Goal: Task Accomplishment & Management: Manage account settings

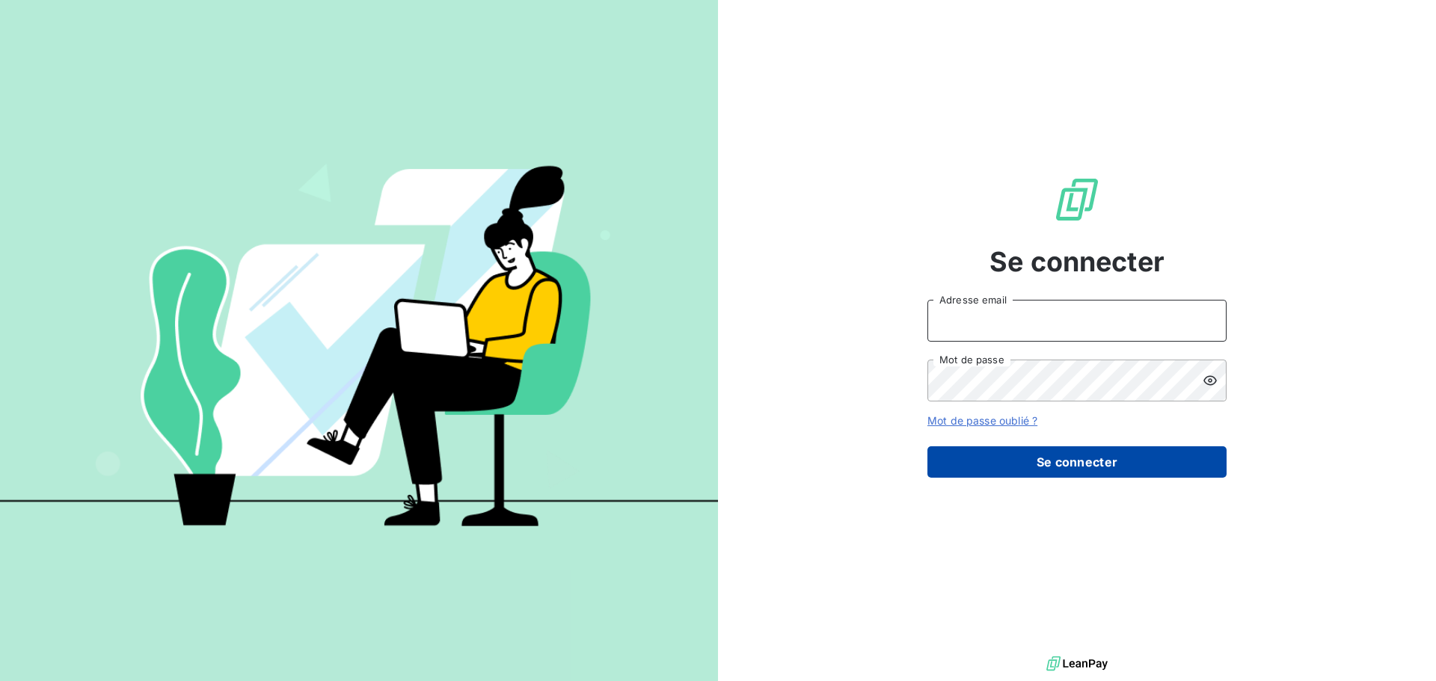
type input "[EMAIL_ADDRESS][DOMAIN_NAME]"
click at [1096, 463] on button "Se connecter" at bounding box center [1076, 462] width 299 height 31
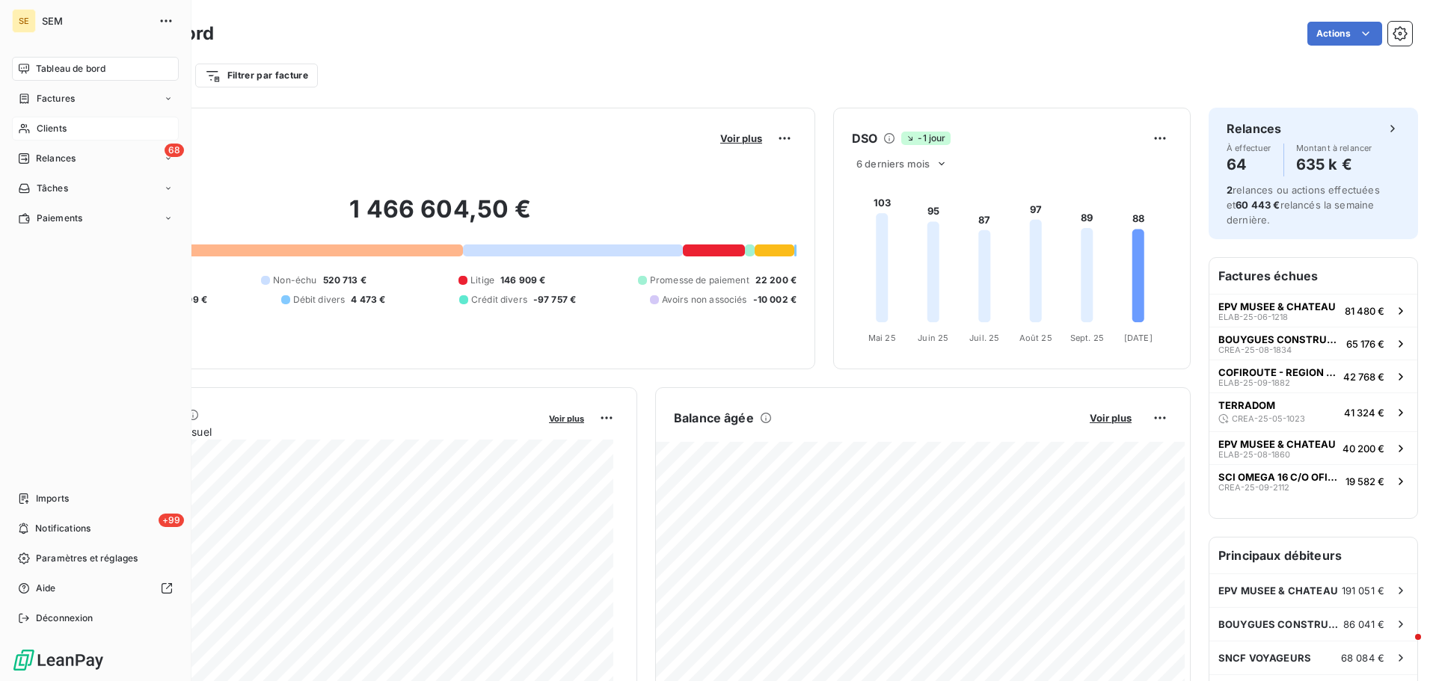
click at [61, 121] on div "Clients" at bounding box center [95, 129] width 167 height 24
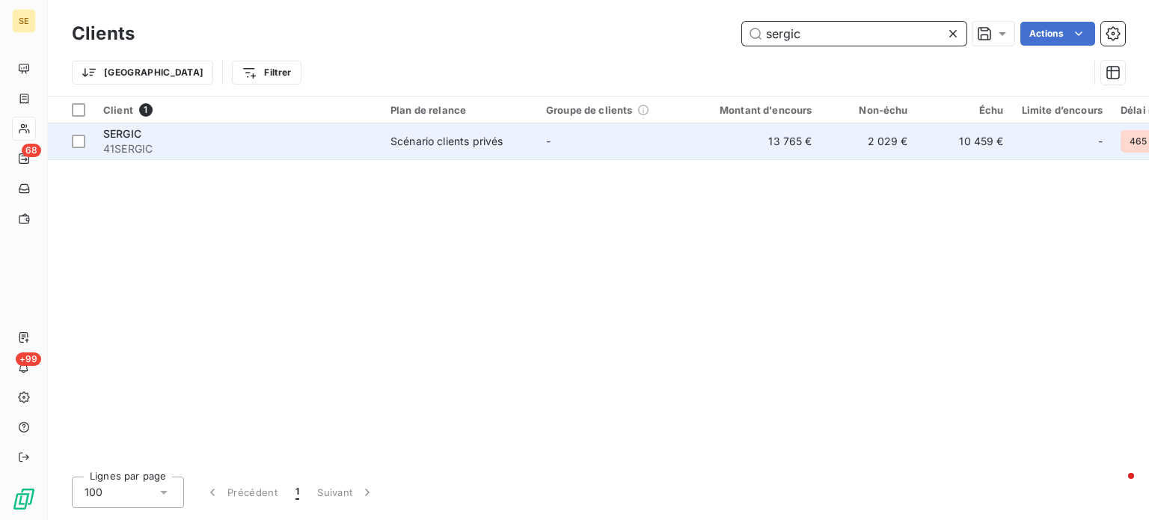
type input "sergic"
click at [248, 144] on span "41SERGIC" at bounding box center [237, 148] width 269 height 15
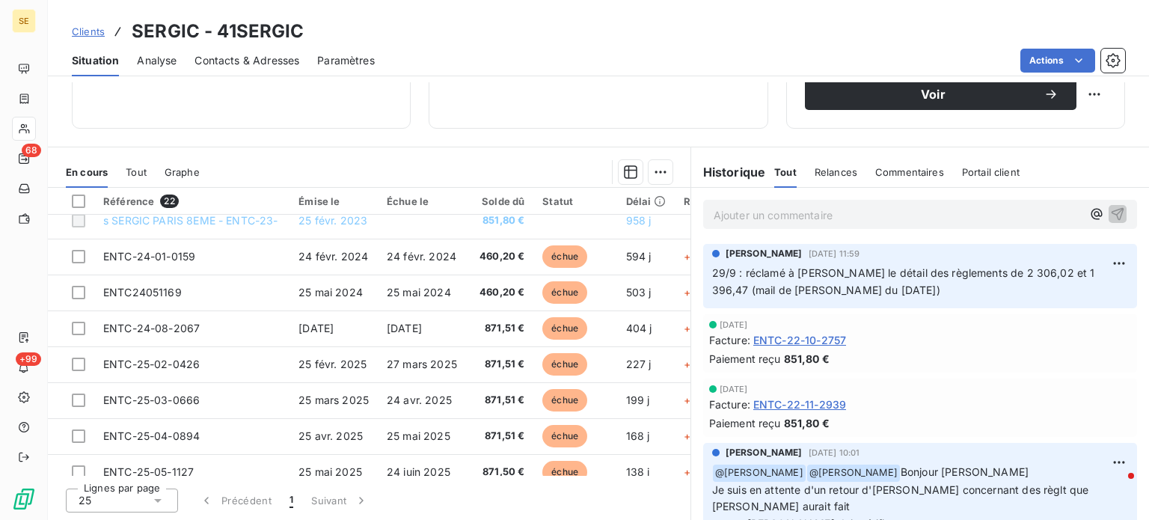
click at [754, 215] on p "Ajouter un commentaire ﻿" at bounding box center [898, 215] width 368 height 19
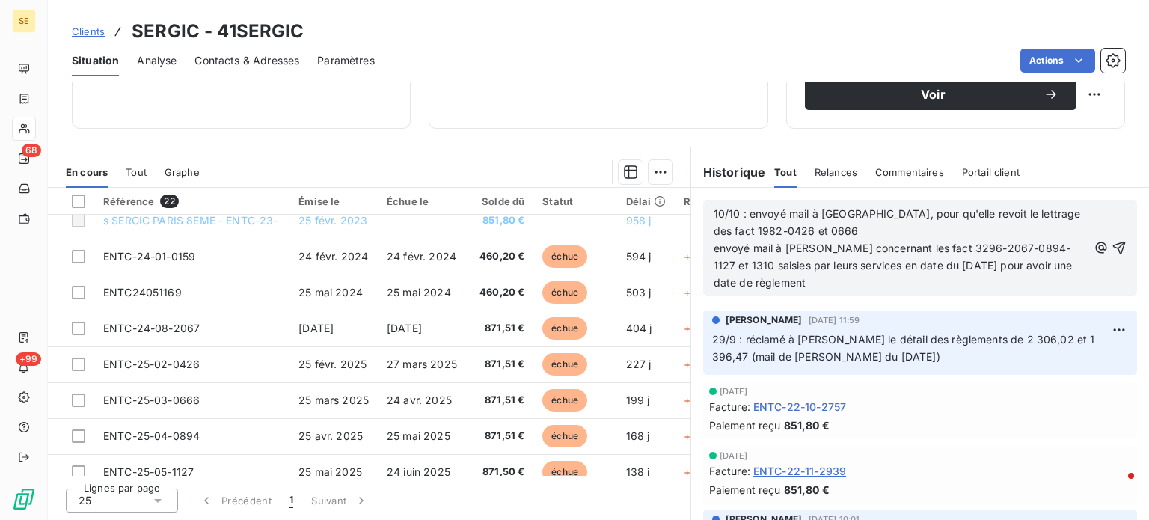
click at [769, 267] on span "10/10 : envoyé mail à [GEOGRAPHIC_DATA], pour qu'elle revoit le lettrage des fa…" at bounding box center [899, 248] width 370 height 82
click at [995, 263] on span "10/10 : envoyé mail à [GEOGRAPHIC_DATA], pour qu'elle revoit le lettrage des fa…" at bounding box center [899, 248] width 370 height 82
click at [907, 281] on p "10/10 : envoyé mail à [GEOGRAPHIC_DATA], pour qu'elle revoit le lettrage des fa…" at bounding box center [901, 248] width 374 height 85
click at [91, 33] on span "Clients" at bounding box center [88, 31] width 33 height 12
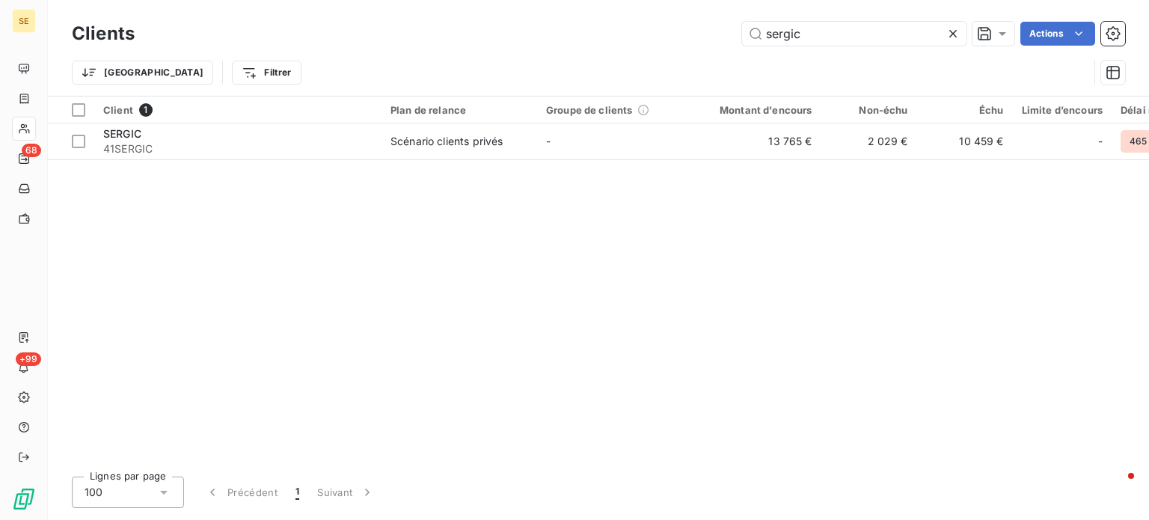
drag, startPoint x: 844, startPoint y: 37, endPoint x: 634, endPoint y: 37, distance: 209.4
click at [635, 37] on div "sergic Actions" at bounding box center [639, 34] width 972 height 24
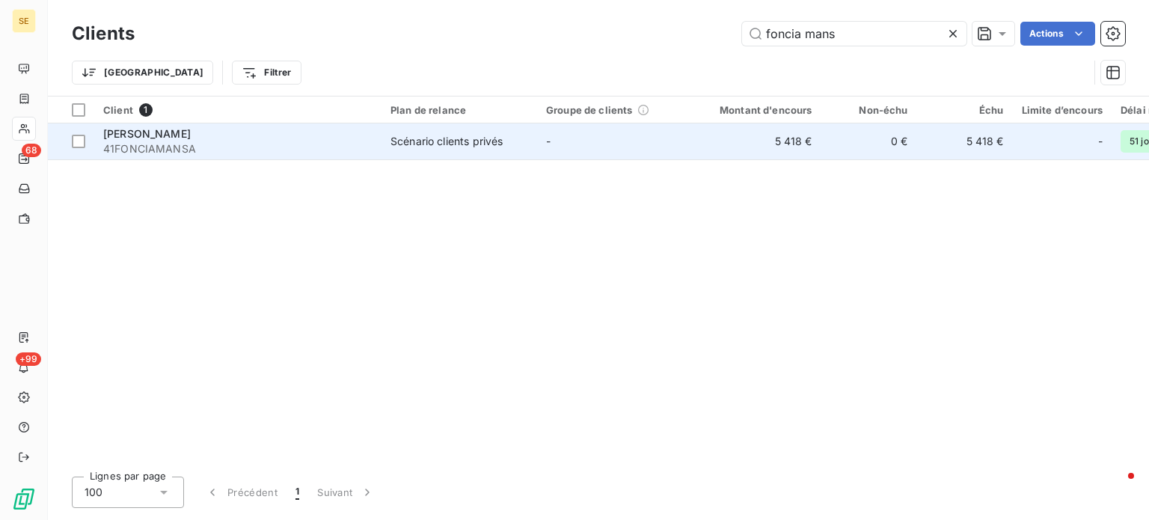
type input "foncia mans"
click at [207, 142] on span "41FONCIAMANSA" at bounding box center [237, 148] width 269 height 15
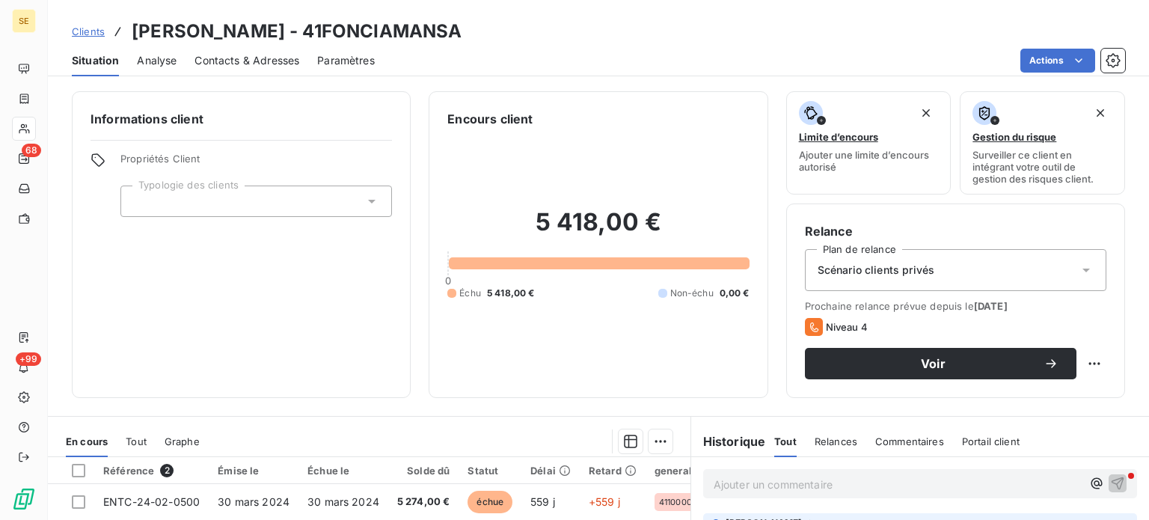
click at [263, 58] on span "Contacts & Adresses" at bounding box center [246, 60] width 105 height 15
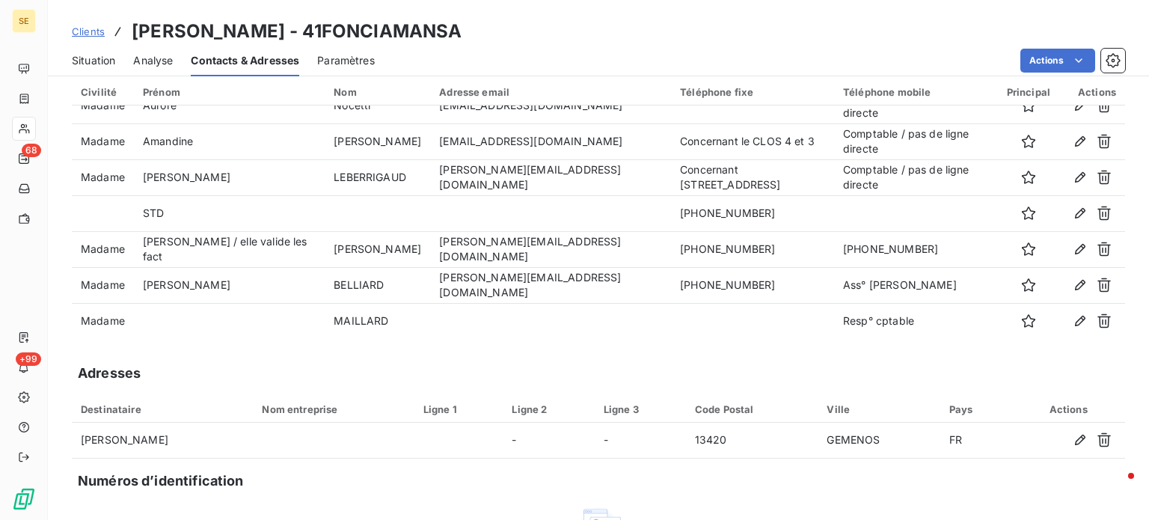
scroll to position [75, 0]
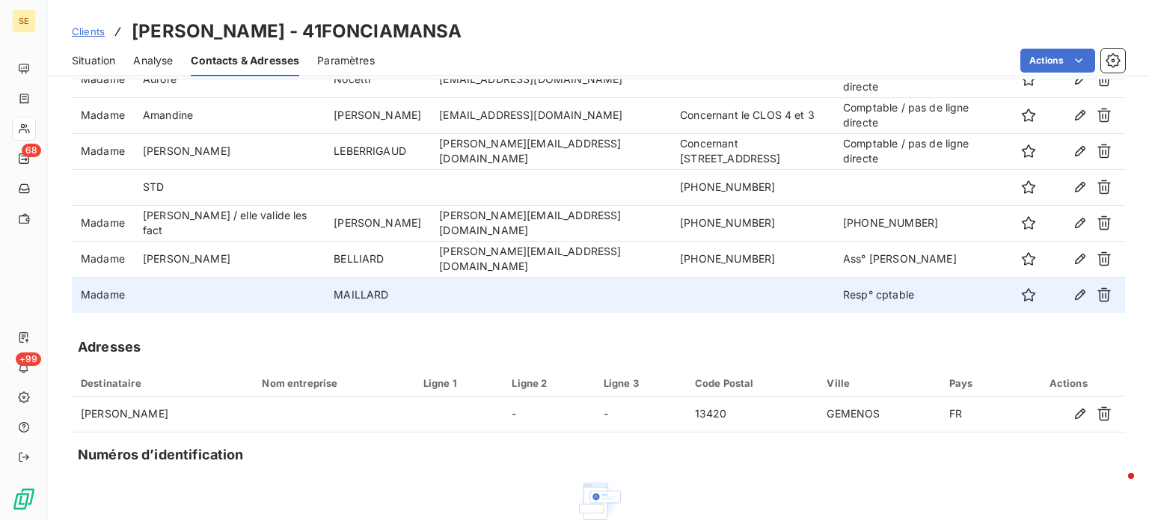
drag, startPoint x: 476, startPoint y: 283, endPoint x: 455, endPoint y: 283, distance: 20.9
click at [474, 283] on td at bounding box center [550, 295] width 241 height 36
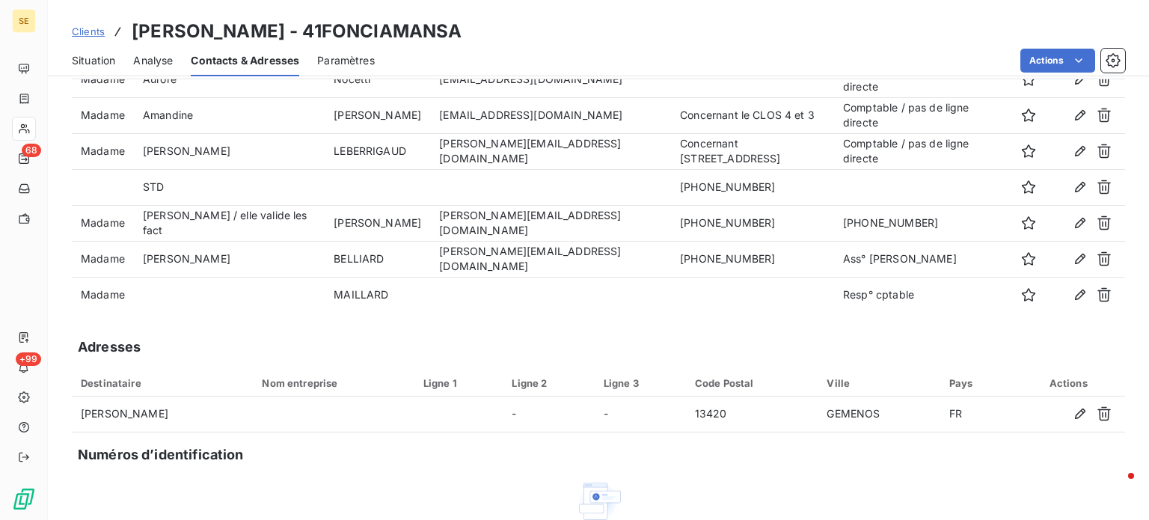
click at [93, 64] on span "Situation" at bounding box center [93, 60] width 43 height 15
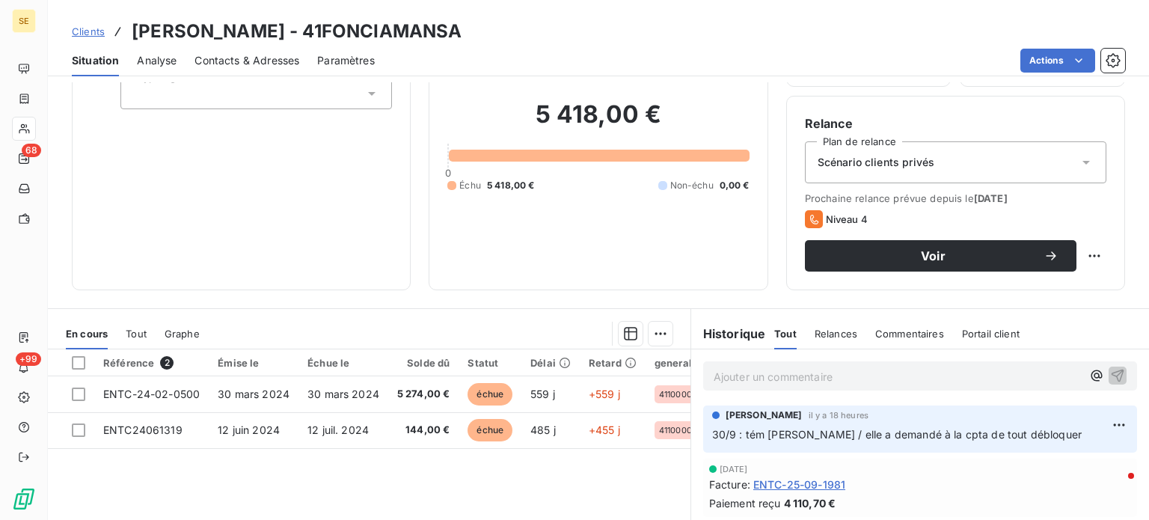
scroll to position [269, 0]
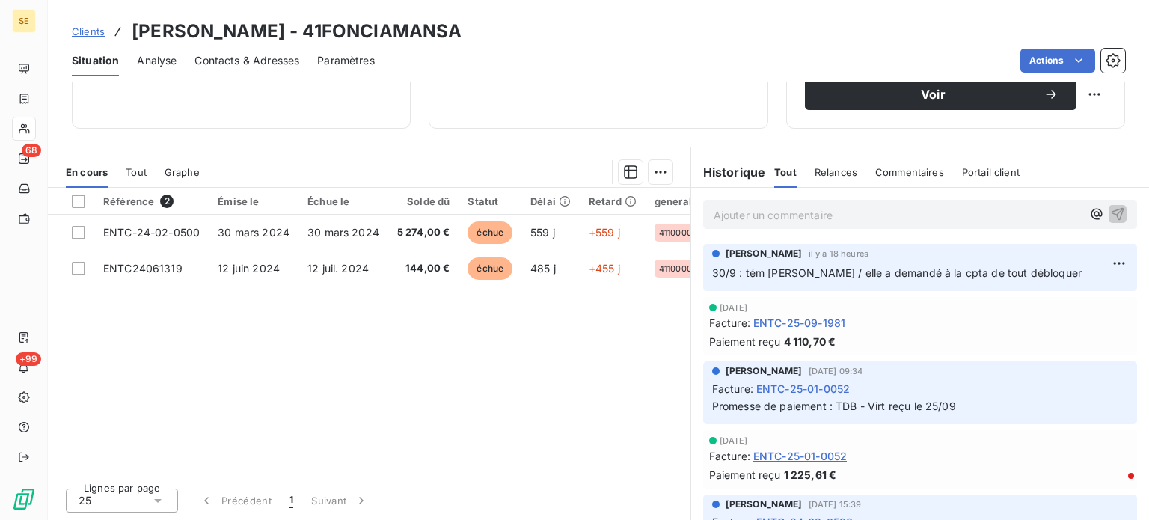
click at [218, 58] on span "Contacts & Adresses" at bounding box center [246, 60] width 105 height 15
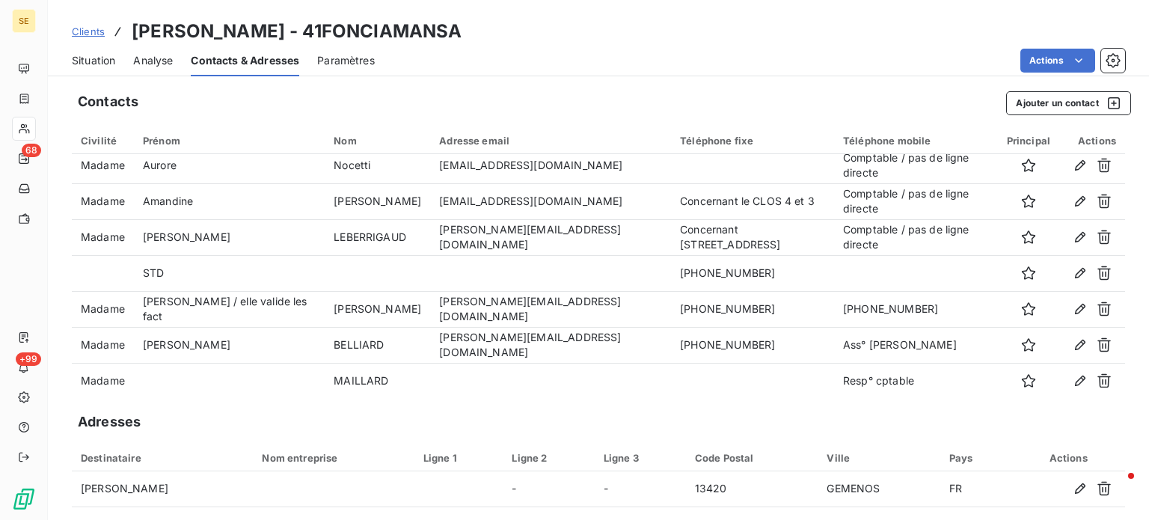
scroll to position [224, 0]
click at [78, 32] on span "Clients" at bounding box center [88, 31] width 33 height 12
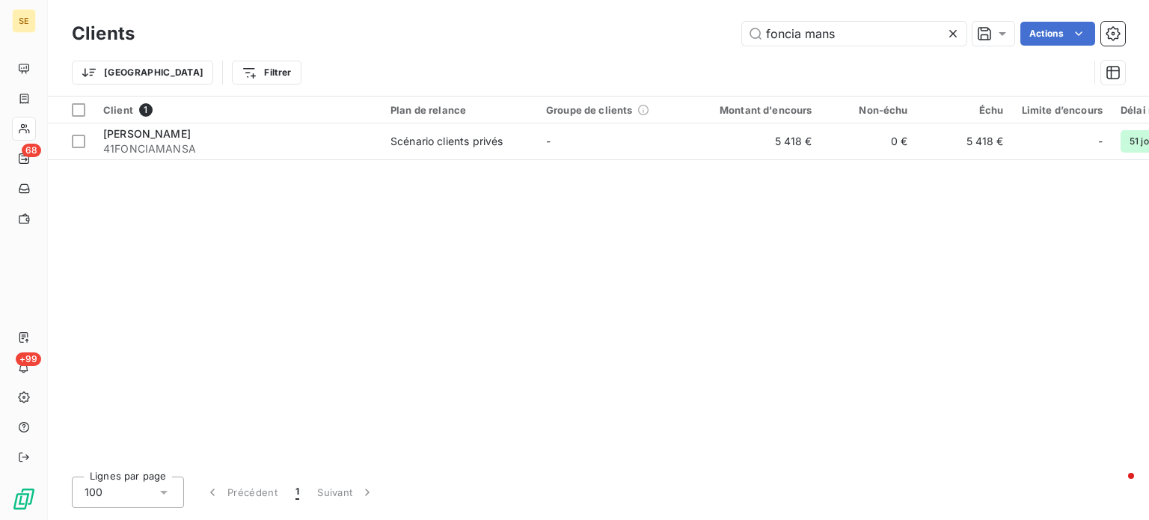
drag, startPoint x: 844, startPoint y: 37, endPoint x: 589, endPoint y: 44, distance: 255.2
click at [589, 43] on div "foncia mans Actions" at bounding box center [639, 34] width 972 height 24
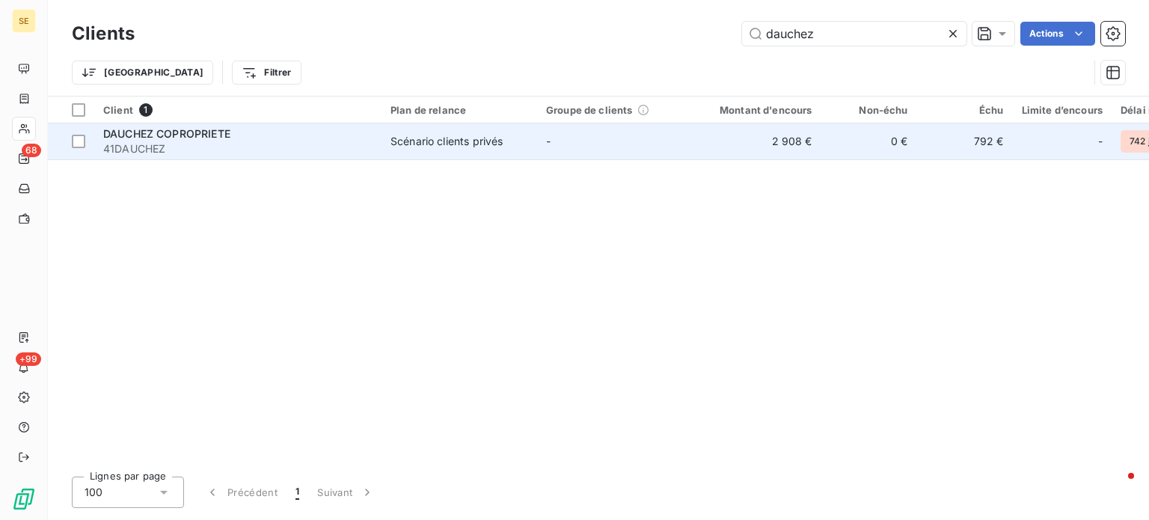
type input "dauchez"
click at [222, 143] on span "41DAUCHEZ" at bounding box center [237, 148] width 269 height 15
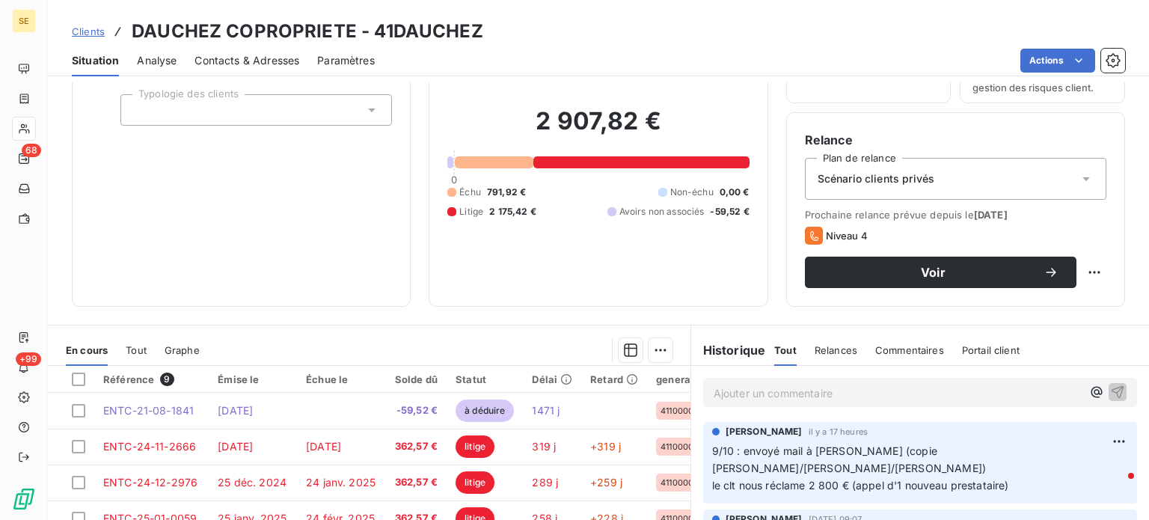
scroll to position [269, 0]
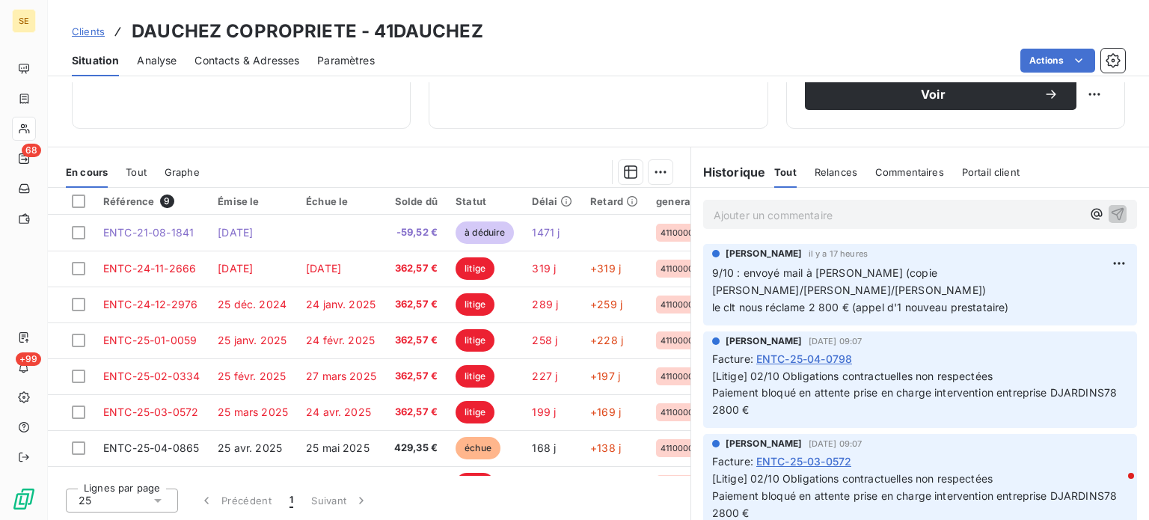
click at [93, 31] on span "Clients" at bounding box center [88, 31] width 33 height 12
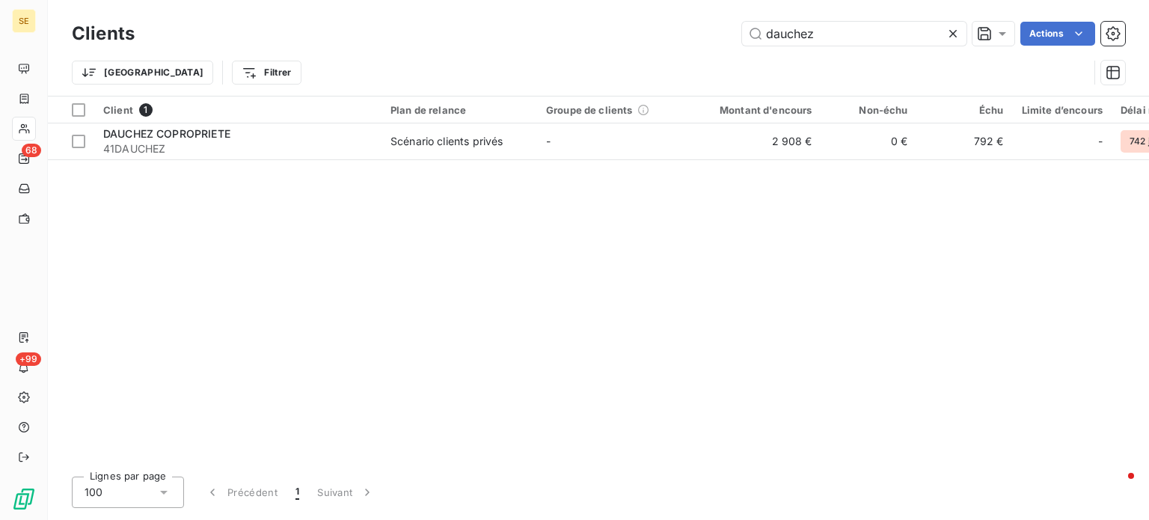
drag, startPoint x: 856, startPoint y: 35, endPoint x: 341, endPoint y: 55, distance: 515.7
click at [346, 52] on div "Clients dauchez Actions Trier Filtrer" at bounding box center [598, 57] width 1053 height 78
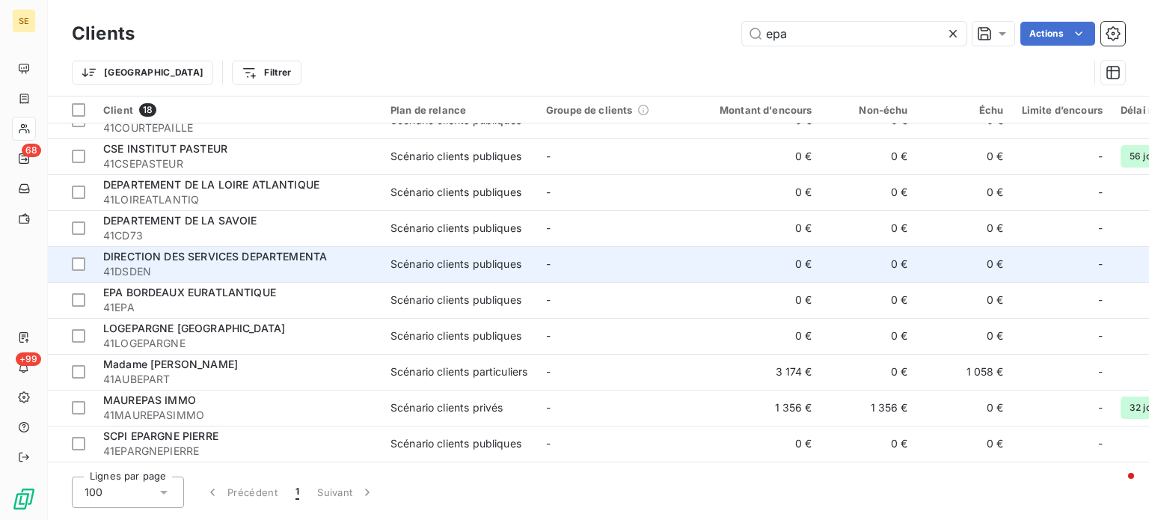
scroll to position [150, 0]
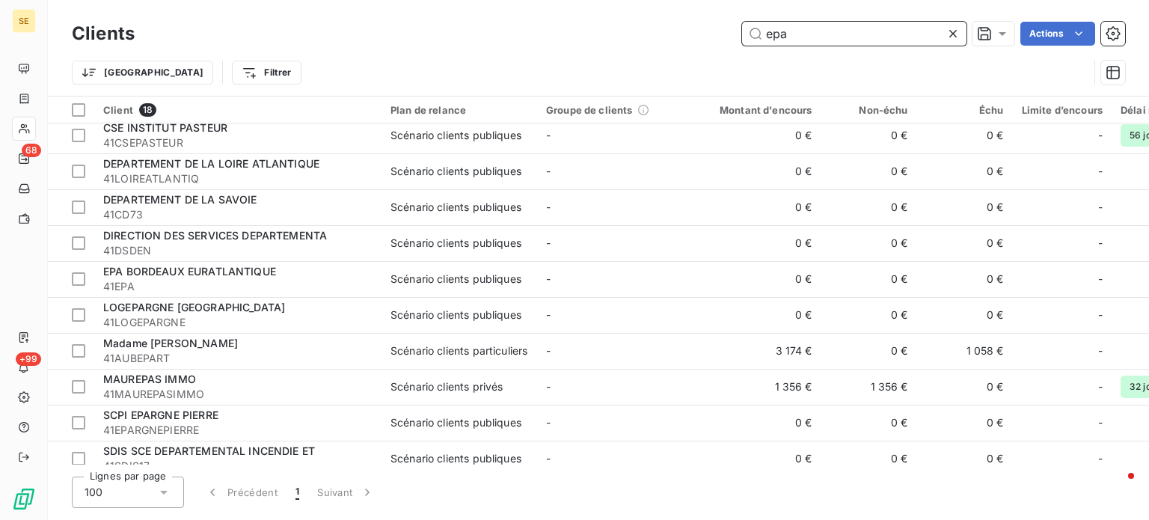
drag, startPoint x: 833, startPoint y: 34, endPoint x: 597, endPoint y: 33, distance: 236.4
click at [610, 34] on div "epa Actions" at bounding box center [639, 34] width 972 height 24
type input "r"
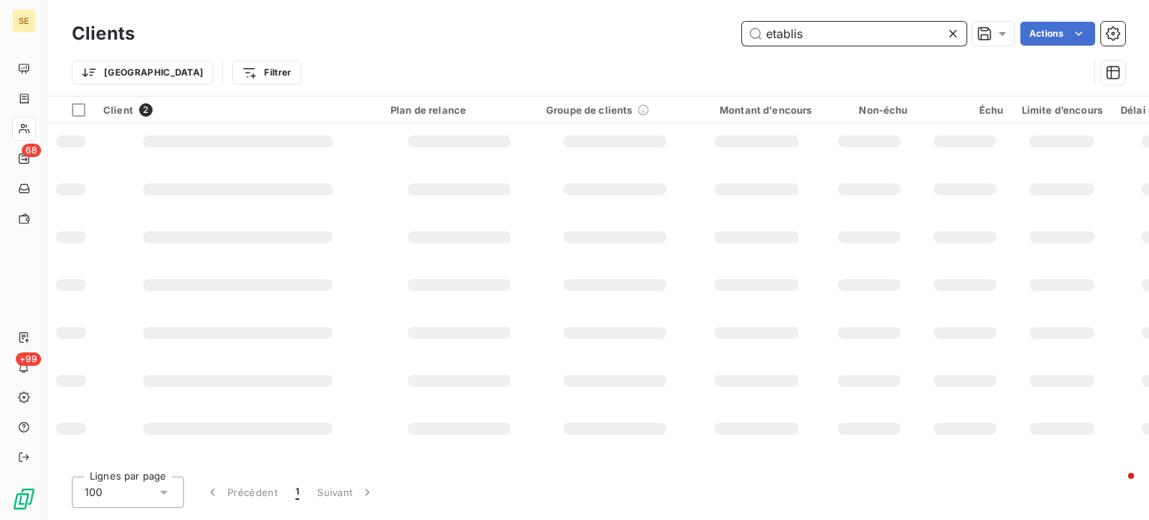
scroll to position [0, 0]
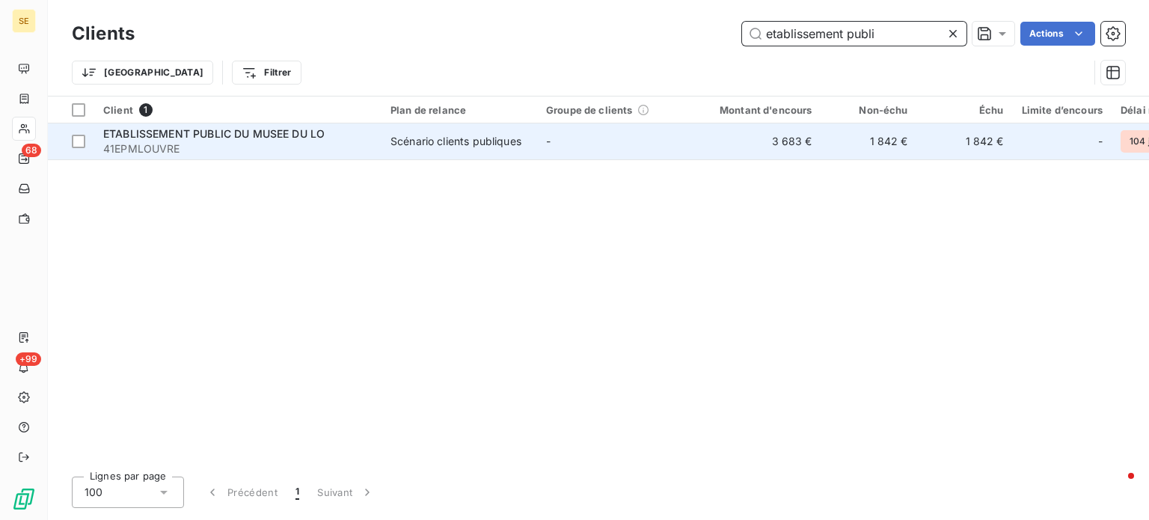
type input "etablissement publi"
click at [221, 147] on span "41EPMLOUVRE" at bounding box center [237, 148] width 269 height 15
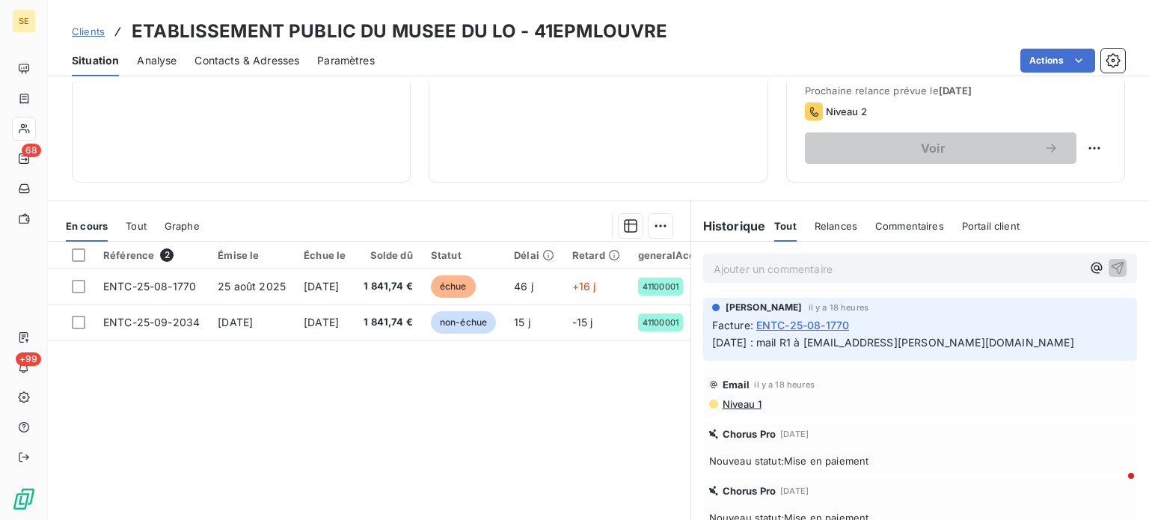
scroll to position [224, 0]
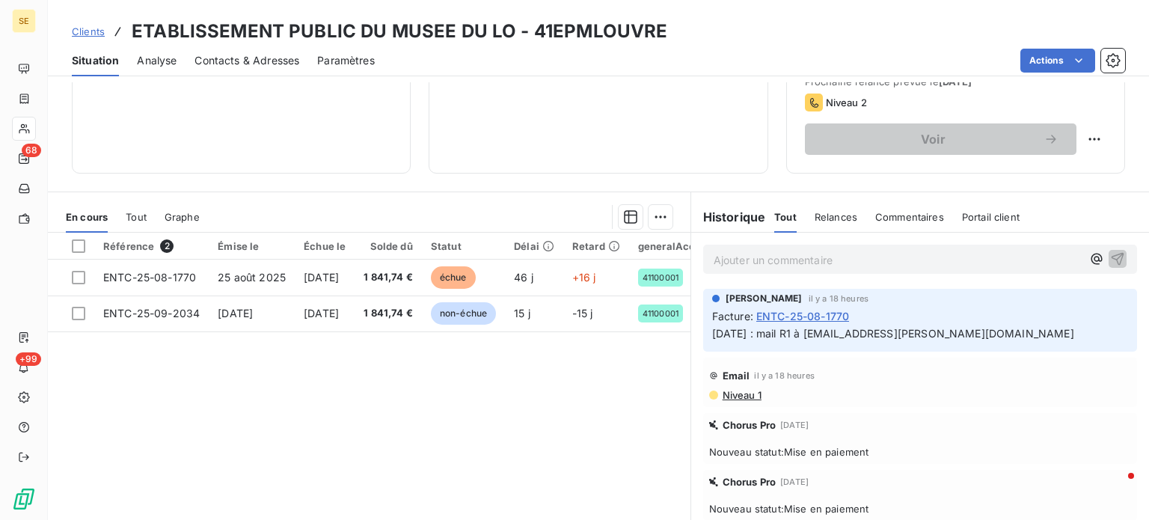
click at [141, 213] on span "Tout" at bounding box center [136, 217] width 21 height 12
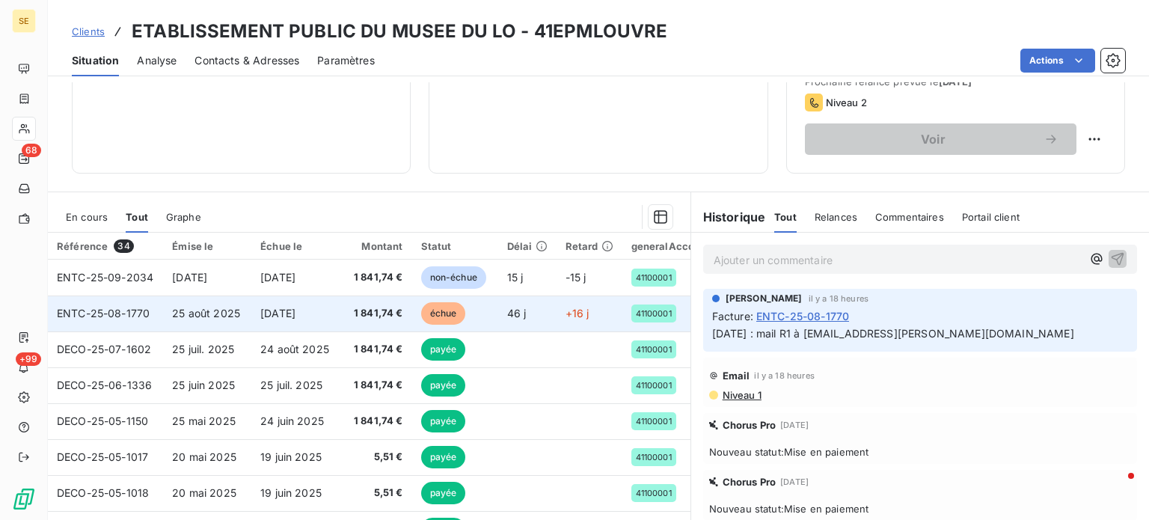
scroll to position [75, 0]
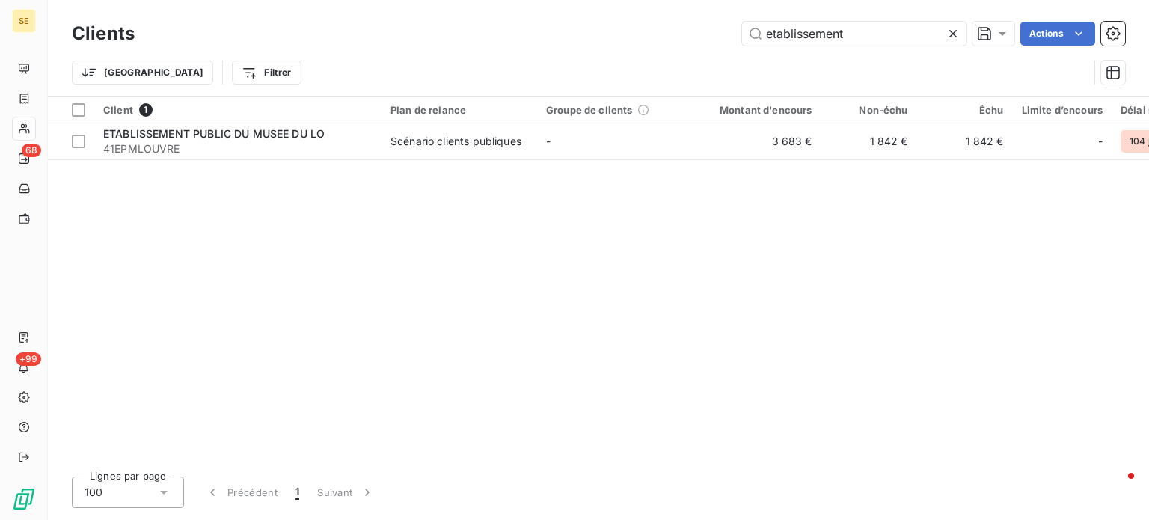
drag, startPoint x: 858, startPoint y: 31, endPoint x: 523, endPoint y: 24, distance: 335.2
click at [524, 24] on div "etablissement Actions" at bounding box center [639, 34] width 972 height 24
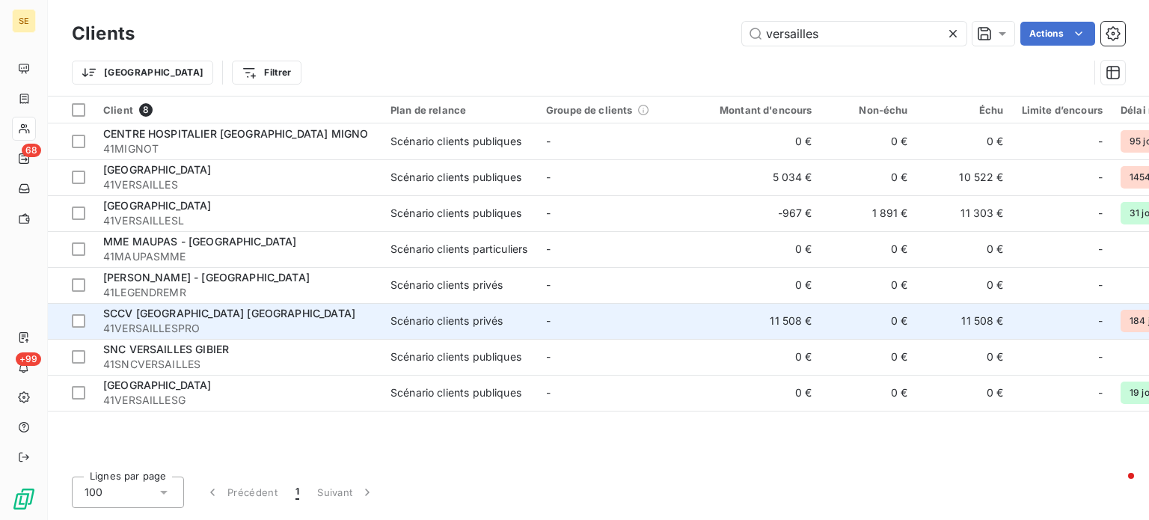
type input "versailles"
click at [457, 325] on div "Scénario clients privés" at bounding box center [446, 320] width 112 height 15
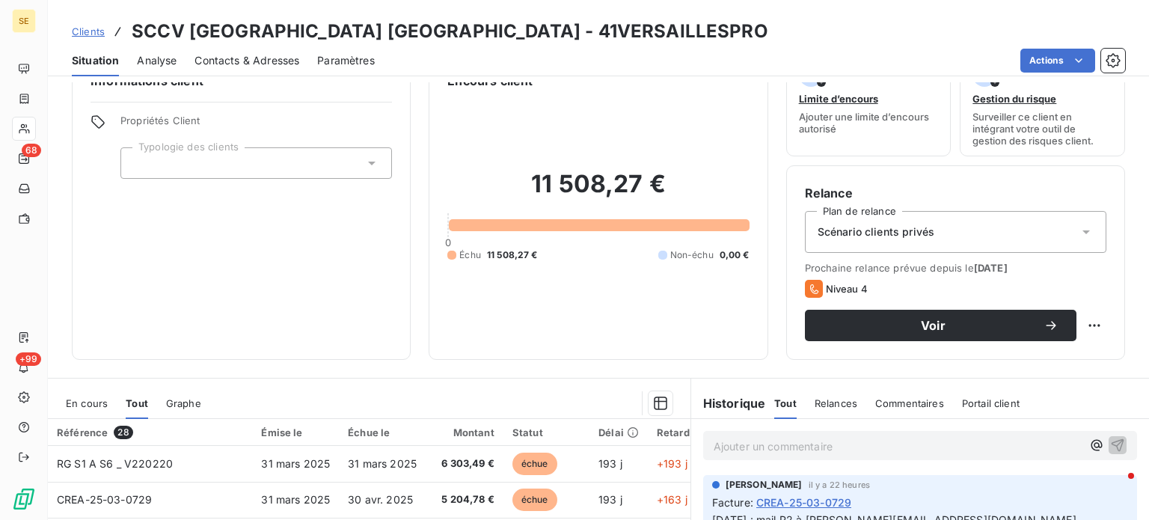
scroll to position [75, 0]
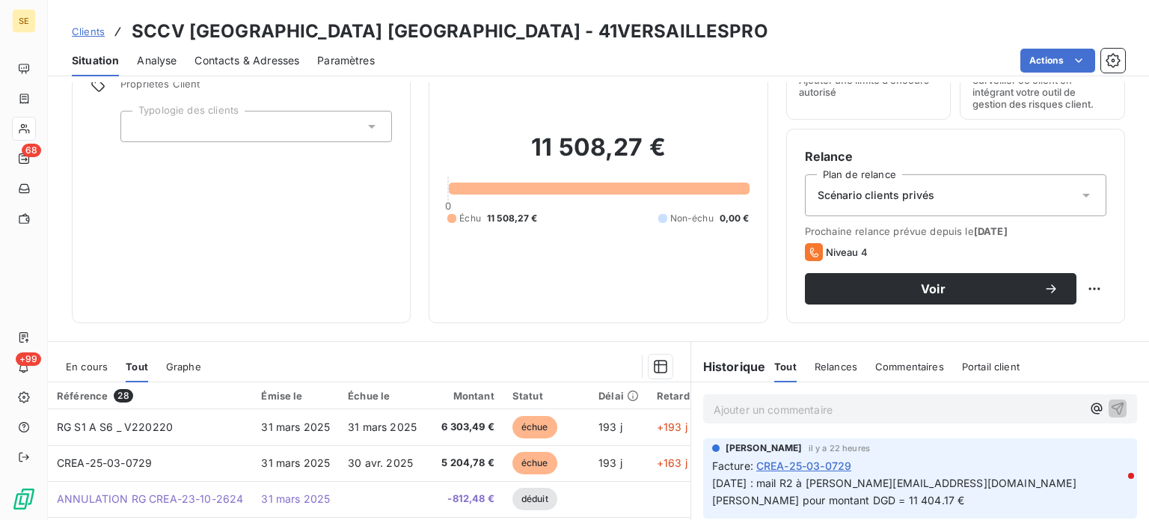
click at [96, 370] on span "En cours" at bounding box center [87, 367] width 42 height 12
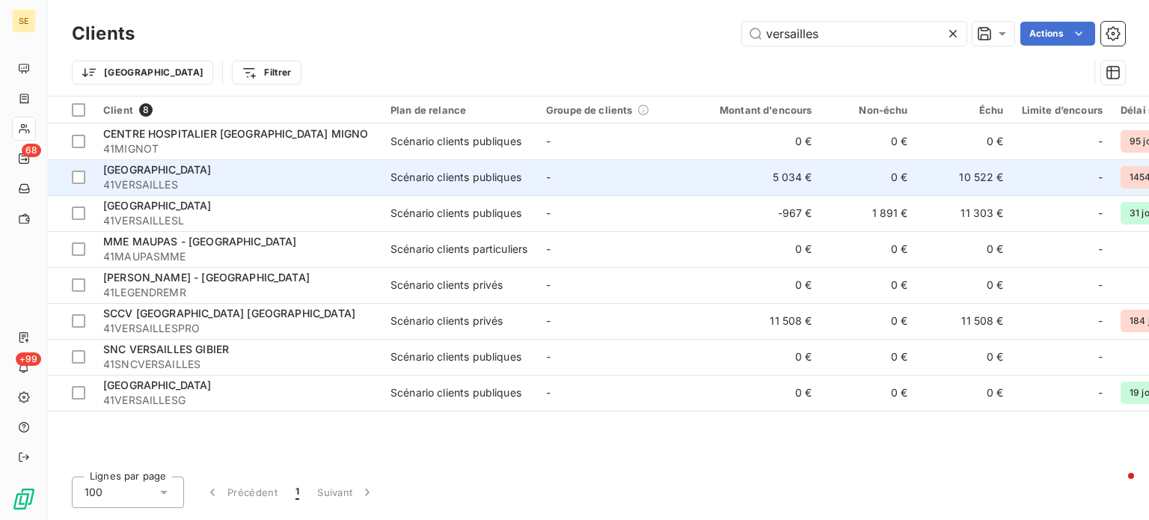
click at [435, 182] on div "Scénario clients publiques" at bounding box center [455, 177] width 131 height 15
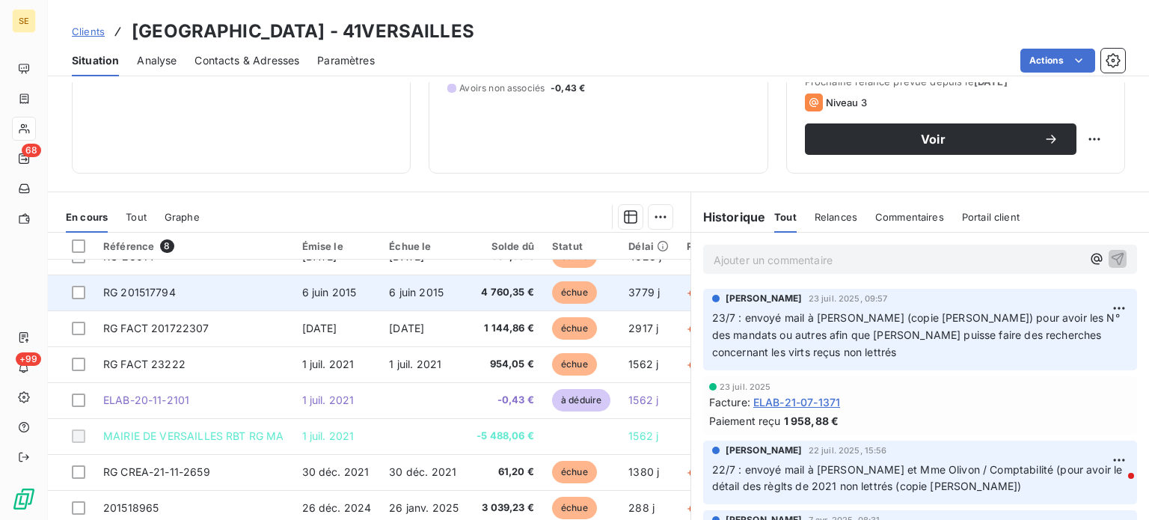
scroll to position [32, 0]
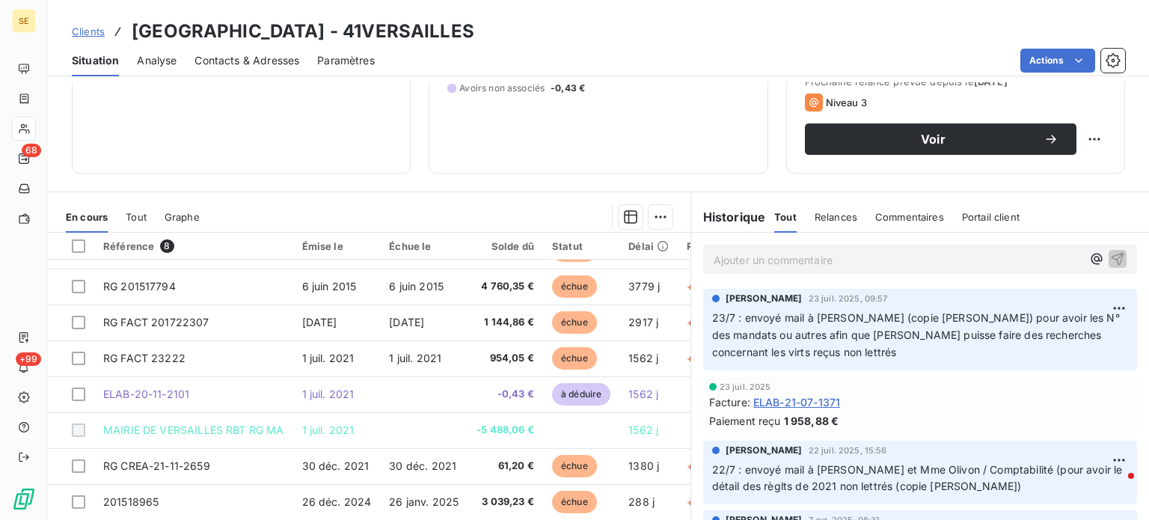
click at [81, 34] on span "Clients" at bounding box center [88, 31] width 33 height 12
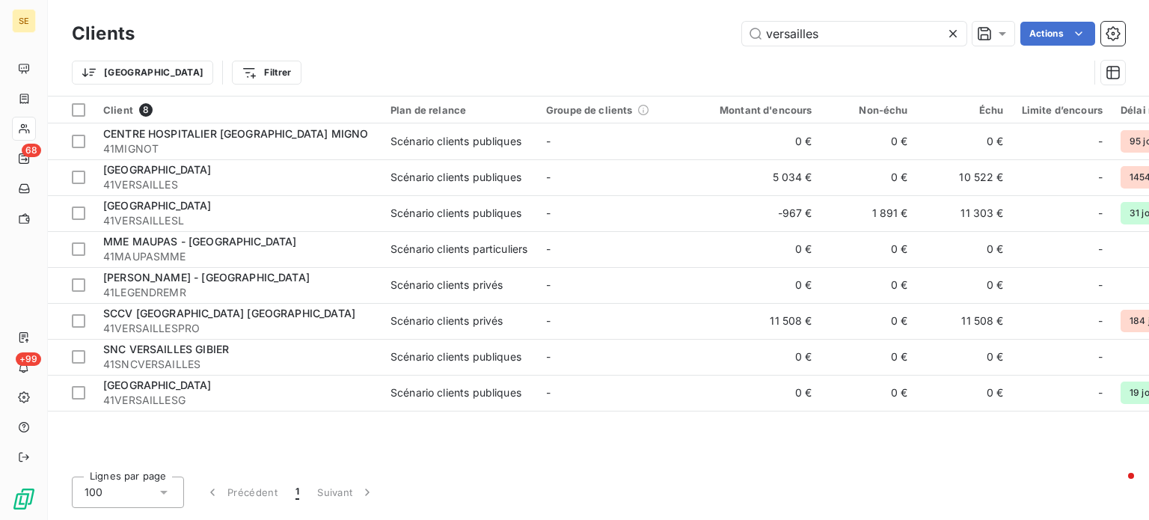
drag, startPoint x: 838, startPoint y: 35, endPoint x: 491, endPoint y: 33, distance: 347.1
click at [494, 33] on div "versailles Actions" at bounding box center [639, 34] width 972 height 24
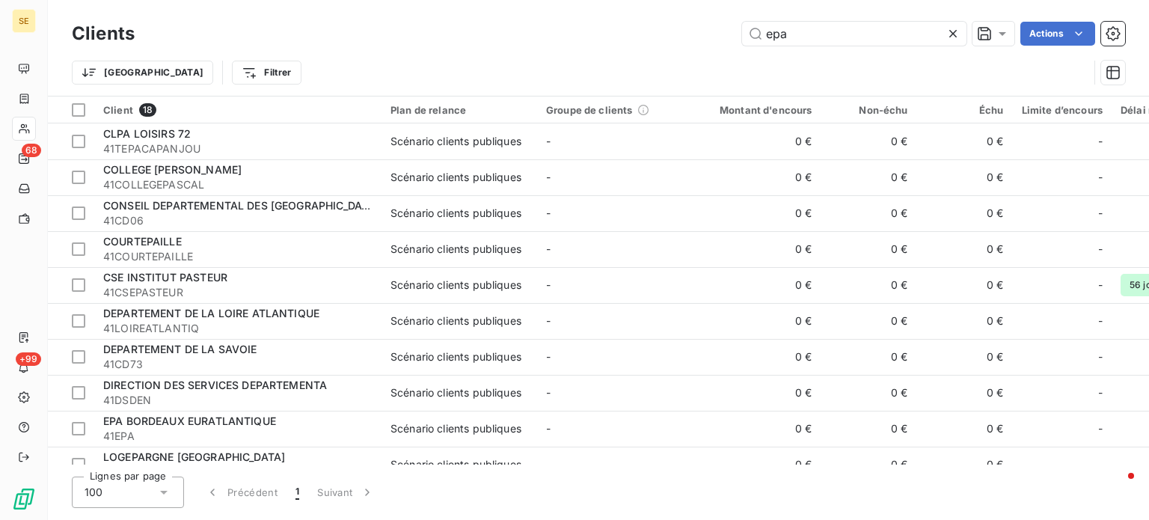
drag, startPoint x: 853, startPoint y: 38, endPoint x: 565, endPoint y: 35, distance: 288.0
click at [565, 35] on div "epa Actions" at bounding box center [639, 34] width 972 height 24
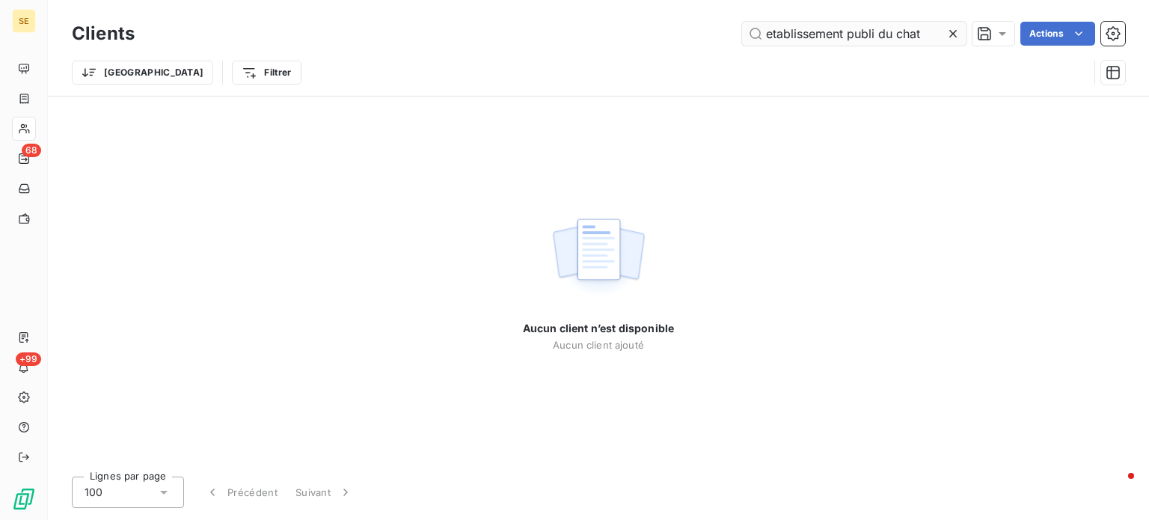
click at [875, 37] on input "etablissement publi du chat" at bounding box center [854, 34] width 224 height 24
type input "etablissement public du chat"
